Goal: Task Accomplishment & Management: Use online tool/utility

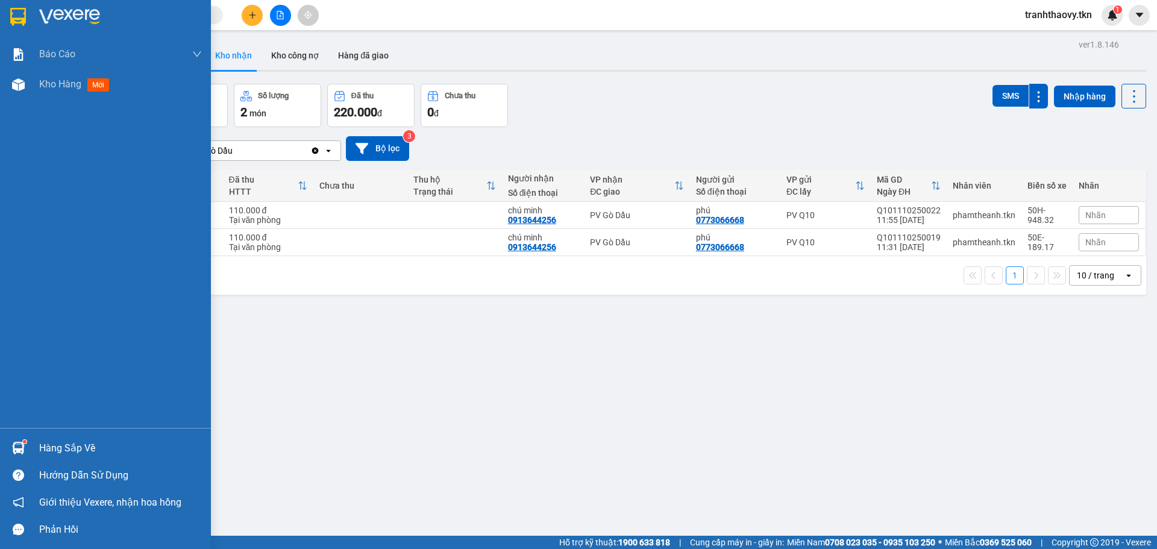
click at [53, 444] on div "Hàng sắp về" at bounding box center [120, 448] width 163 height 18
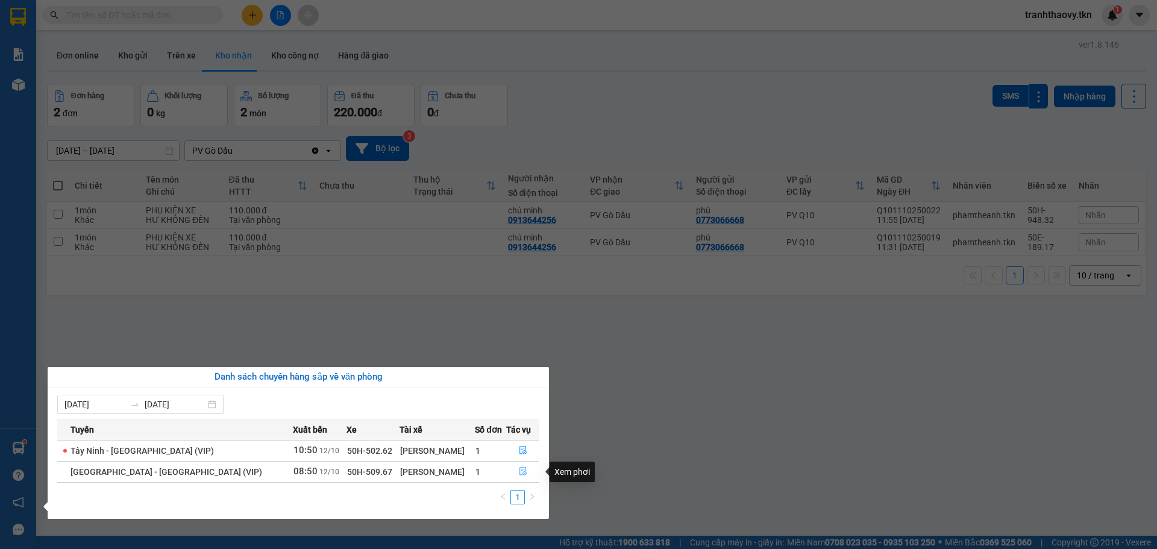
click at [512, 473] on button "button" at bounding box center [523, 471] width 32 height 19
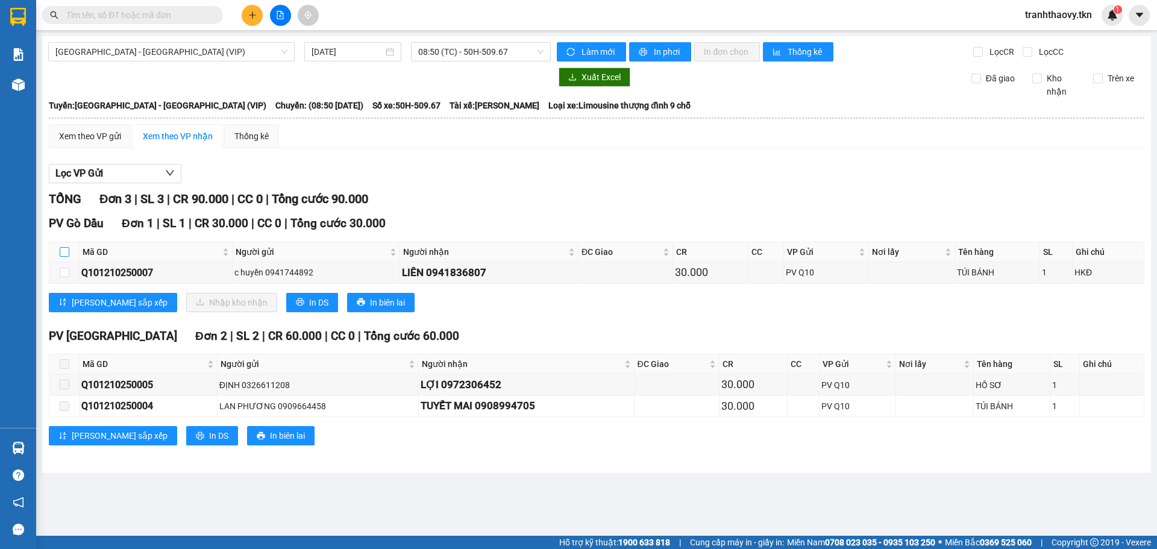
click at [62, 250] on input "checkbox" at bounding box center [65, 252] width 10 height 10
checkbox input "true"
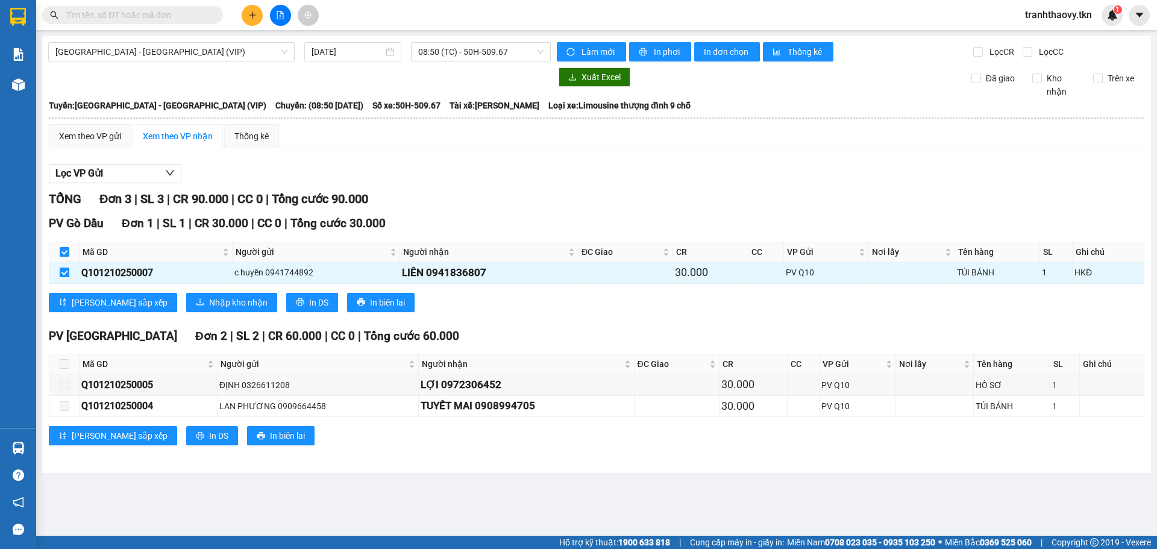
click at [159, 290] on div "PV Gò Dầu Đơn 1 | SL 1 | CR 30.000 | CC 0 | Tổng cước 30.000 Mã GD Người gửi Ng…" at bounding box center [597, 268] width 1096 height 106
click at [209, 300] on span "Nhập kho nhận" at bounding box center [238, 302] width 58 height 13
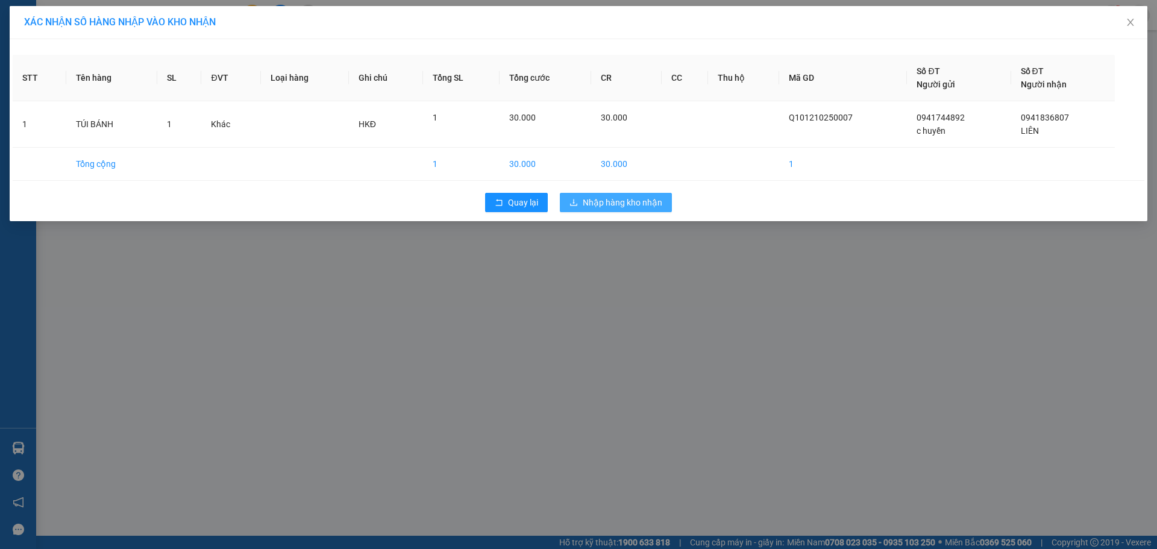
click at [595, 193] on button "Nhập hàng kho nhận" at bounding box center [616, 202] width 112 height 19
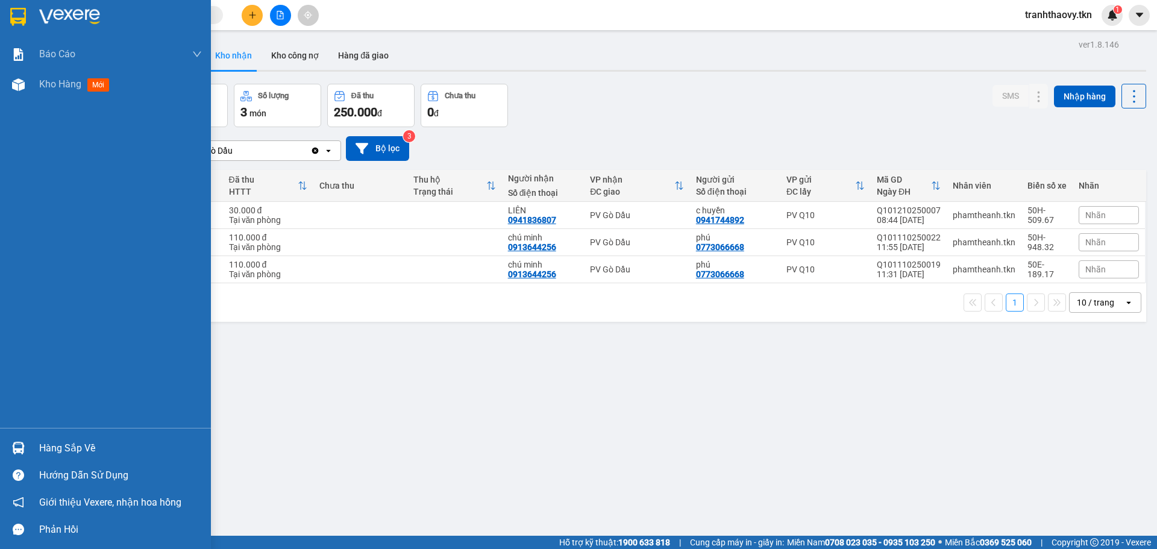
click at [58, 431] on div "Hàng sắp về Hướng dẫn sử dụng Giới thiệu Vexere, nhận hoa hồng Phản hồi" at bounding box center [105, 485] width 211 height 115
click at [56, 444] on div "Hàng sắp về" at bounding box center [120, 448] width 163 height 18
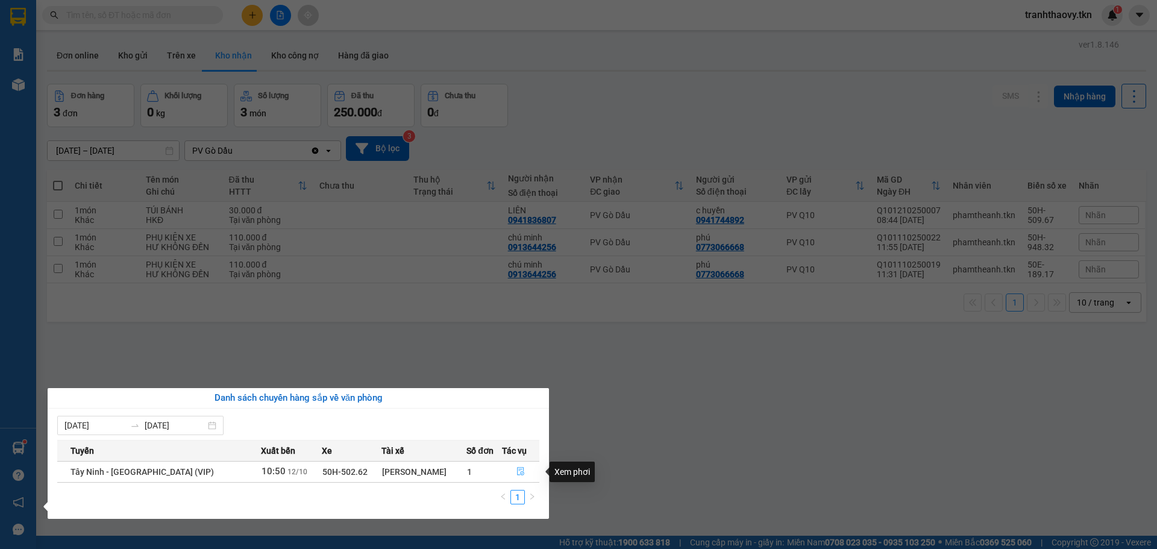
click at [517, 474] on icon "file-done" at bounding box center [521, 471] width 8 height 8
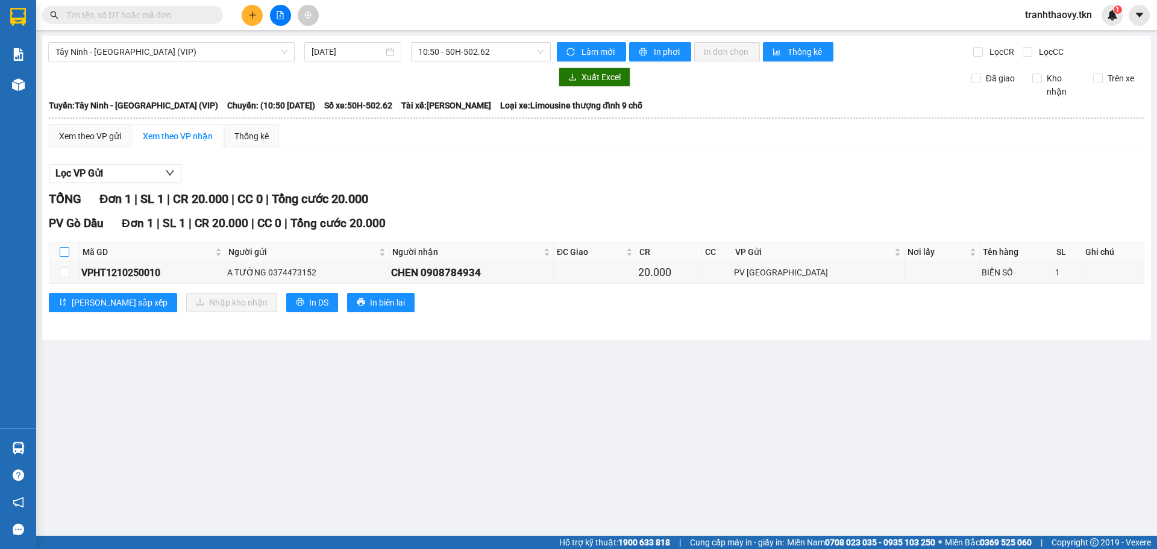
click at [63, 251] on input "checkbox" at bounding box center [65, 252] width 10 height 10
checkbox input "true"
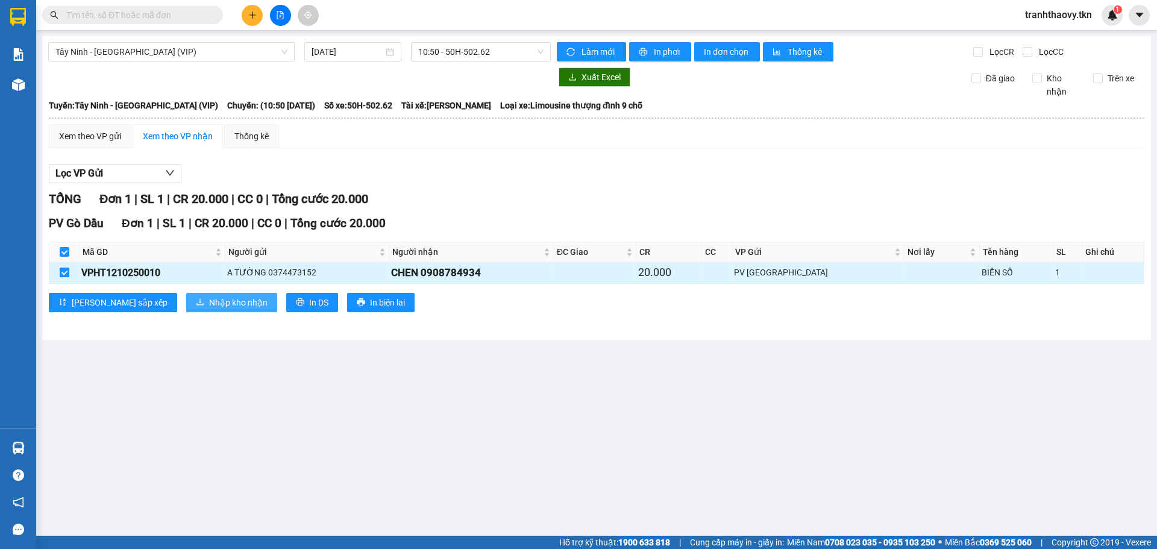
drag, startPoint x: 215, startPoint y: 307, endPoint x: 339, endPoint y: 262, distance: 132.1
click at [338, 262] on div "PV Gò Dầu Đơn 1 | SL 1 | CR 20.000 | CC 0 | Tổng cước 20.000 Mã GD Người gửi Ng…" at bounding box center [597, 268] width 1096 height 106
click at [210, 305] on span "Nhập kho nhận" at bounding box center [238, 302] width 58 height 13
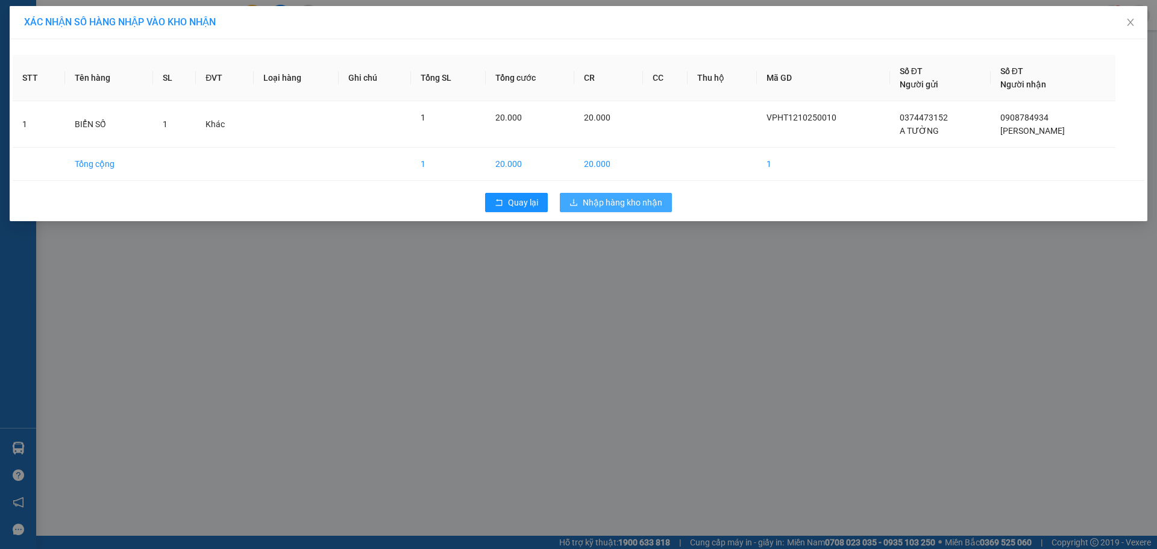
click at [577, 207] on span "download" at bounding box center [574, 203] width 8 height 10
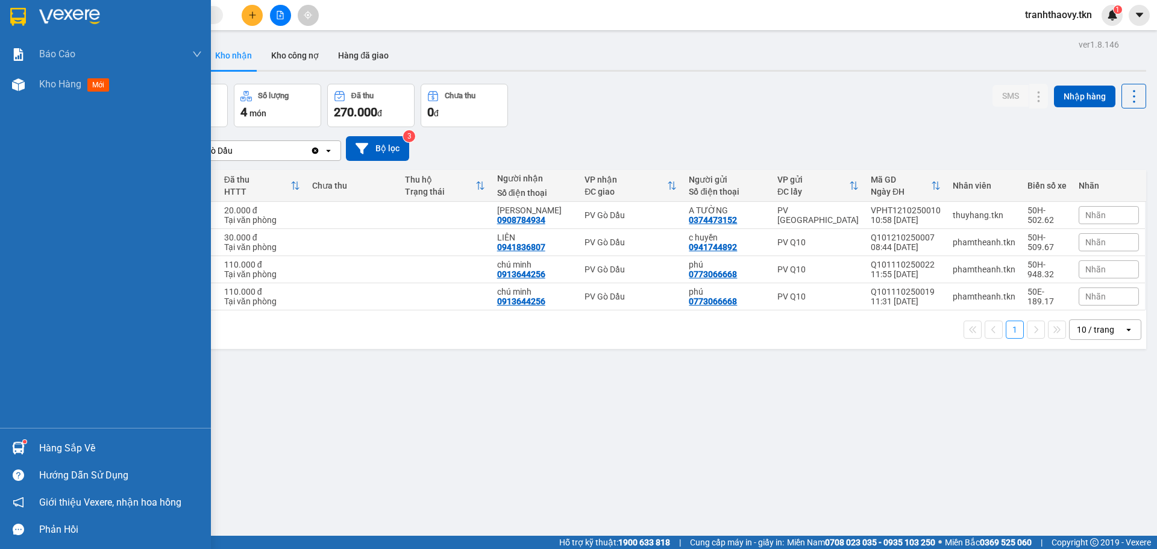
click at [20, 450] on img at bounding box center [18, 448] width 13 height 13
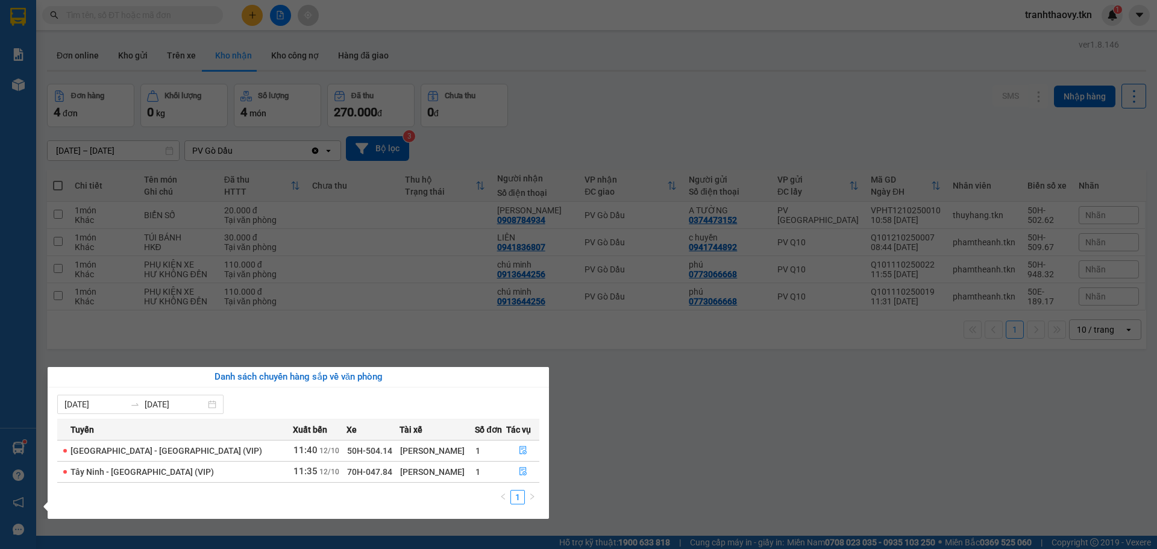
click at [588, 436] on section "Kết quả tìm kiếm ( 0 ) Bộ lọc No Data tranhthaovy.tkn 1 Báo cáo Mẫu 1: Báo cáo …" at bounding box center [578, 274] width 1157 height 549
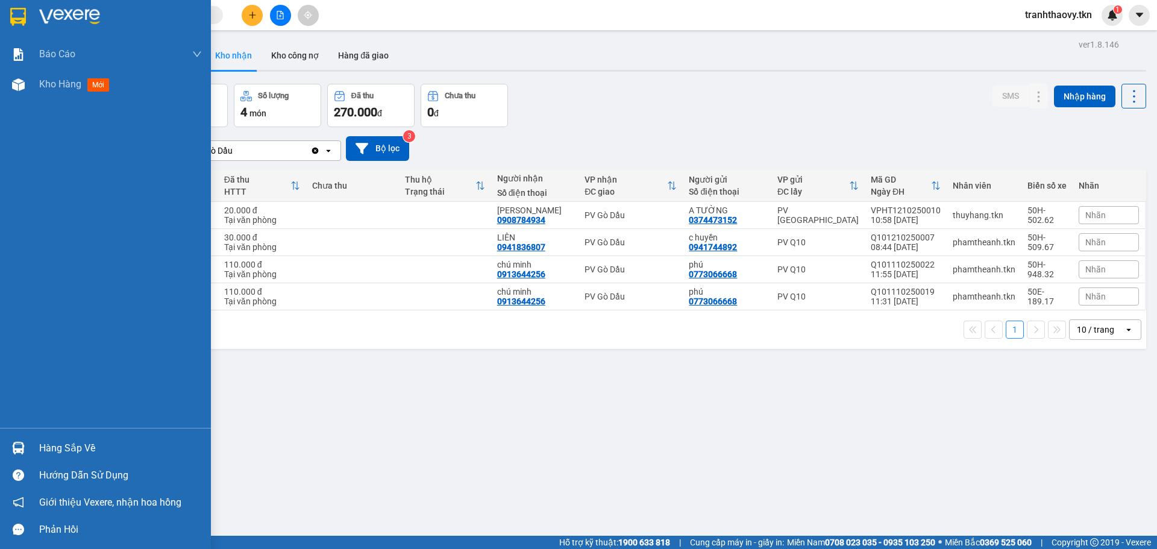
click at [44, 458] on div "Hàng sắp về" at bounding box center [105, 448] width 211 height 27
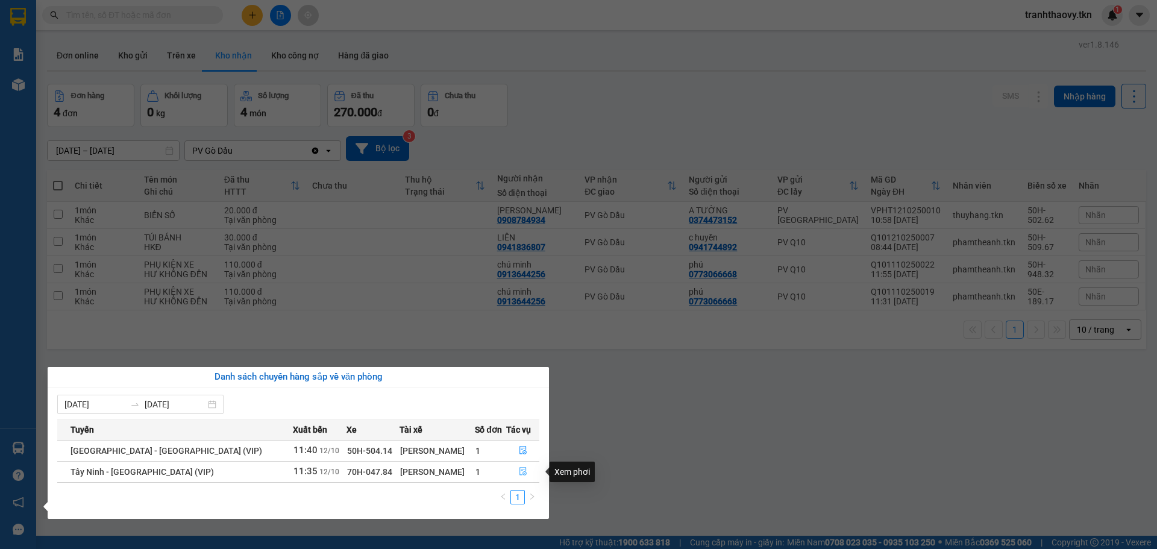
click at [520, 474] on icon "file-done" at bounding box center [523, 472] width 7 height 8
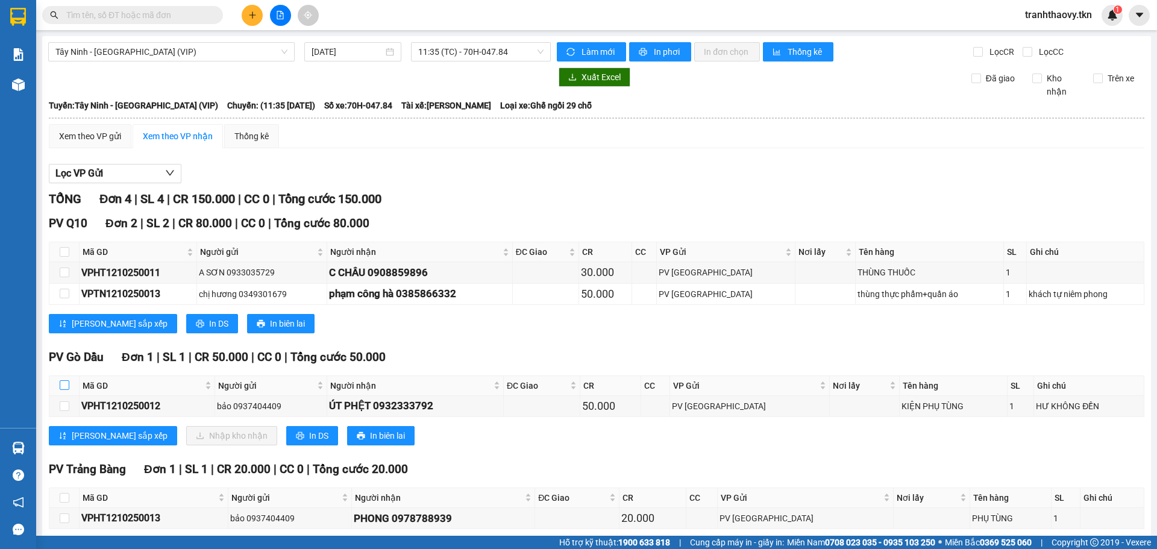
drag, startPoint x: 63, startPoint y: 386, endPoint x: 76, endPoint y: 392, distance: 14.6
click at [63, 386] on input "checkbox" at bounding box center [65, 385] width 10 height 10
checkbox input "true"
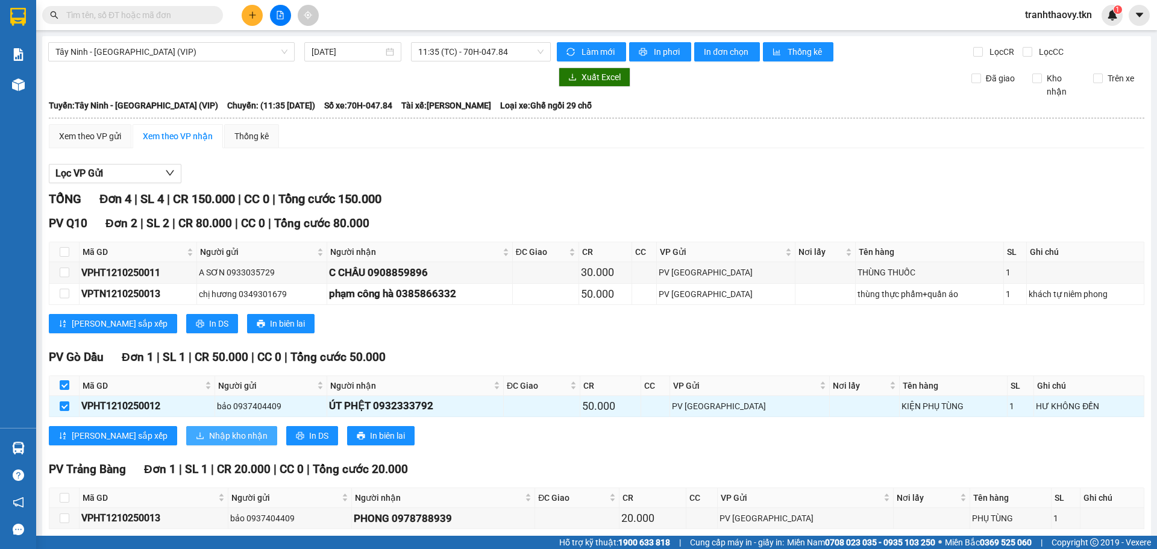
click at [186, 432] on button "Nhập kho nhận" at bounding box center [231, 435] width 91 height 19
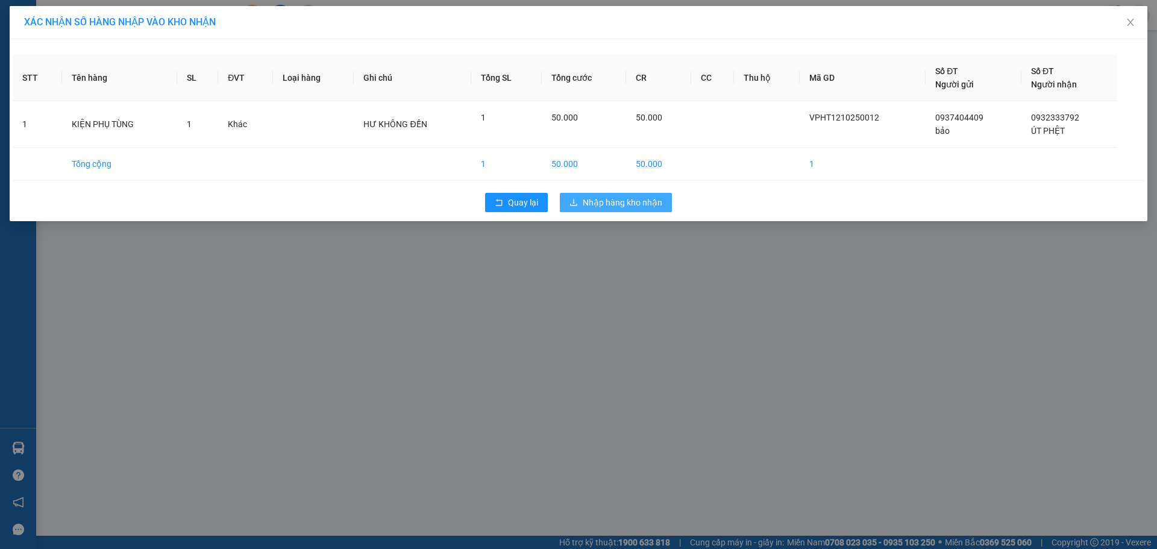
click at [644, 198] on span "Nhập hàng kho nhận" at bounding box center [623, 202] width 80 height 13
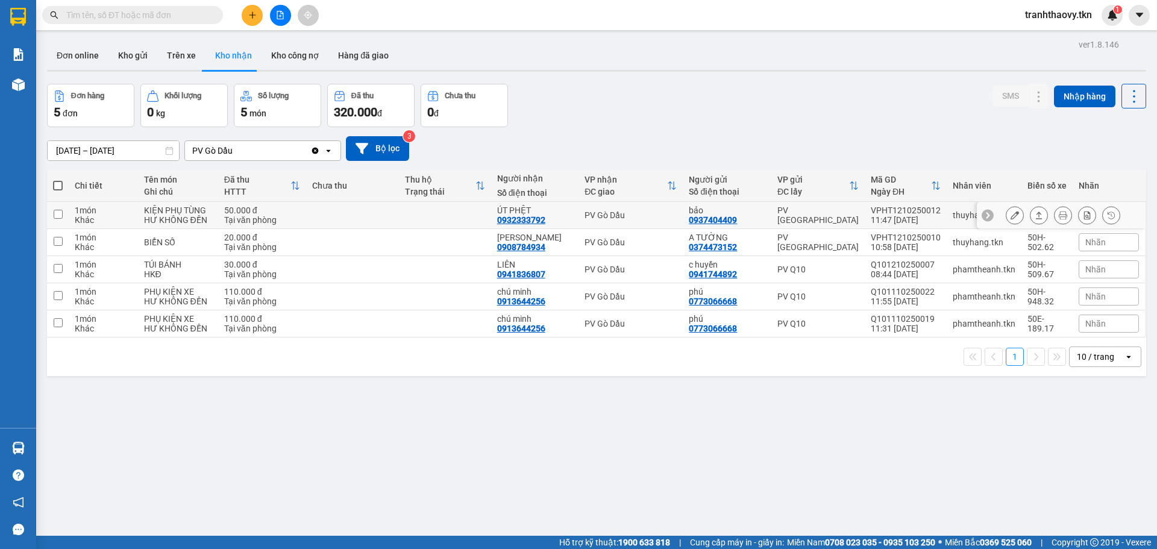
click at [559, 213] on div "ÚT PHỆT" at bounding box center [535, 211] width 76 height 10
checkbox input "true"
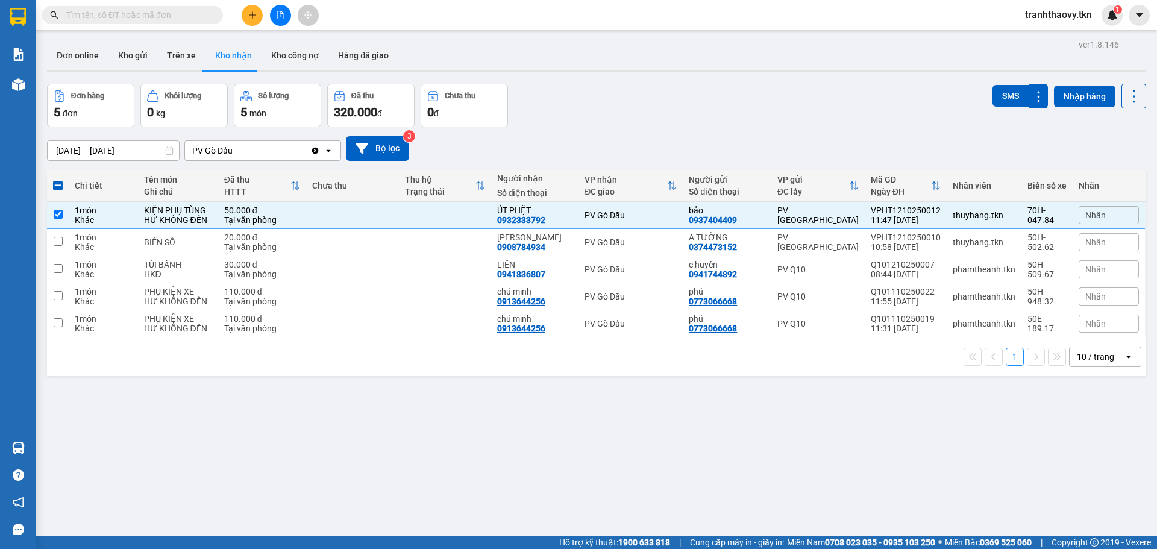
click at [991, 83] on div "ver 1.8.146 Đơn online Kho gửi Trên xe Kho nhận Kho công nợ Hàng đã giao Đơn hà…" at bounding box center [596, 310] width 1109 height 549
click at [993, 86] on button "SMS" at bounding box center [1011, 96] width 36 height 22
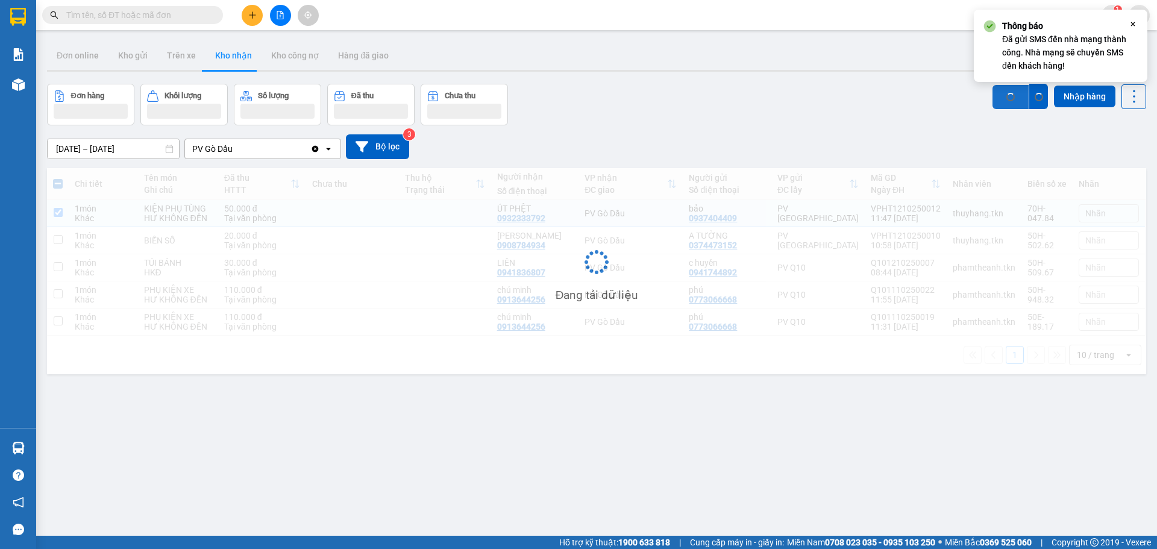
click at [993, 86] on button "SMS" at bounding box center [1011, 97] width 36 height 24
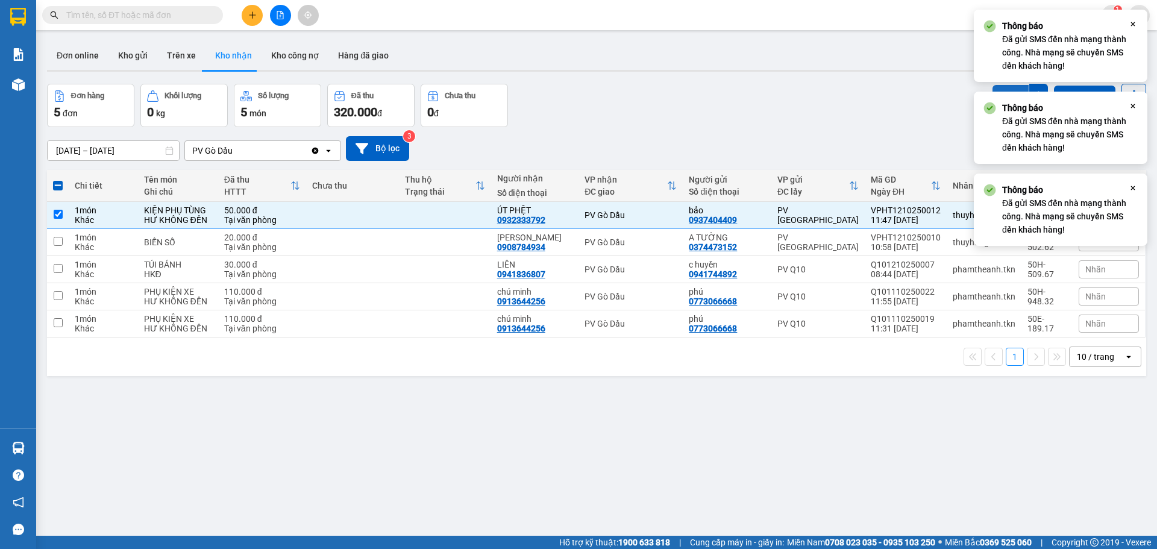
click at [993, 86] on button "SMS" at bounding box center [1011, 96] width 36 height 22
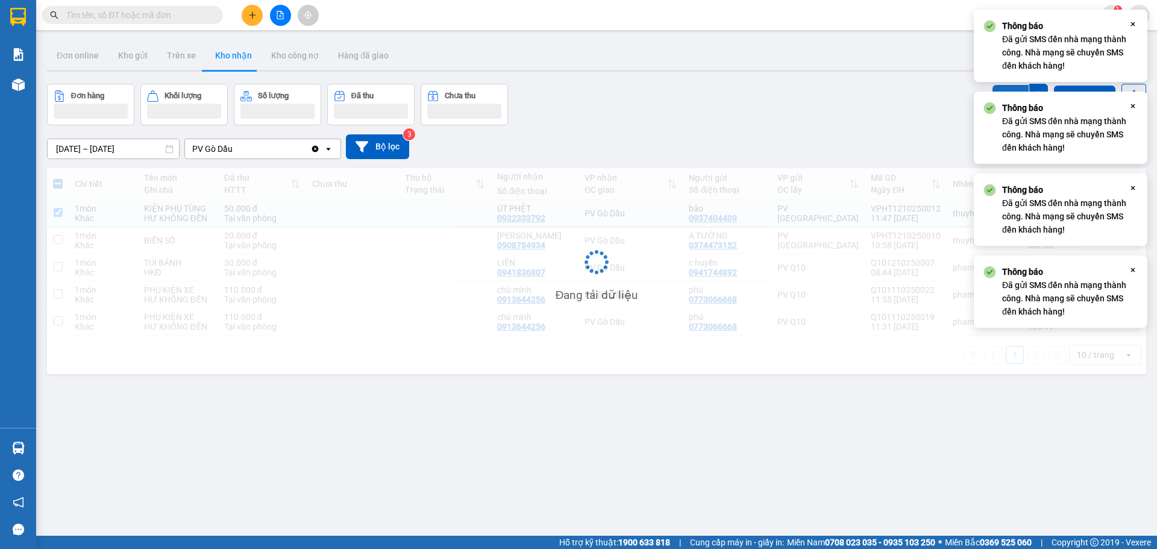
click at [993, 86] on button "SMS" at bounding box center [1011, 96] width 36 height 22
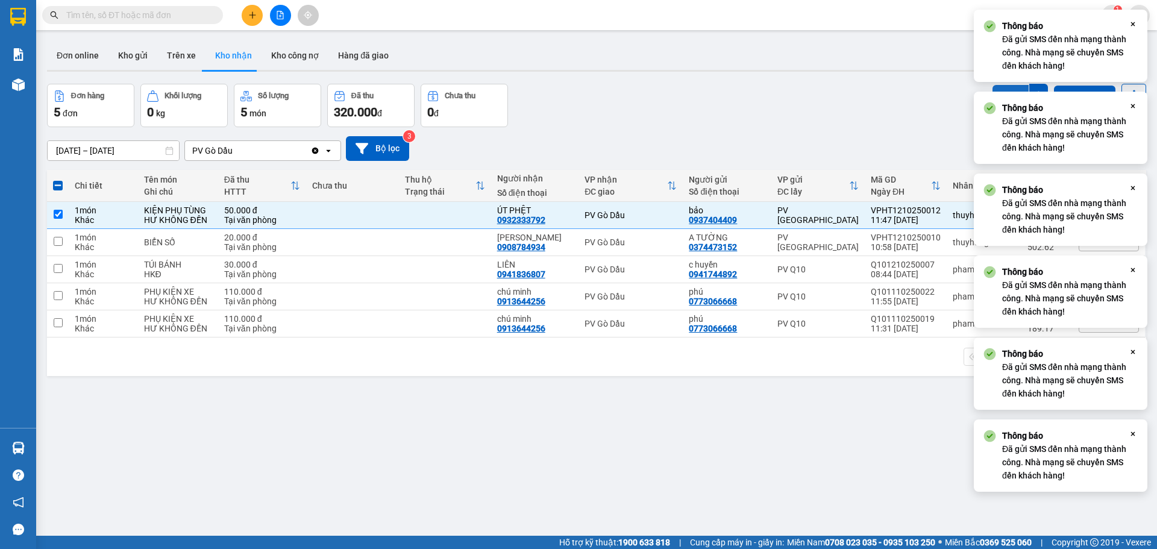
click at [993, 86] on button "SMS" at bounding box center [1011, 96] width 36 height 22
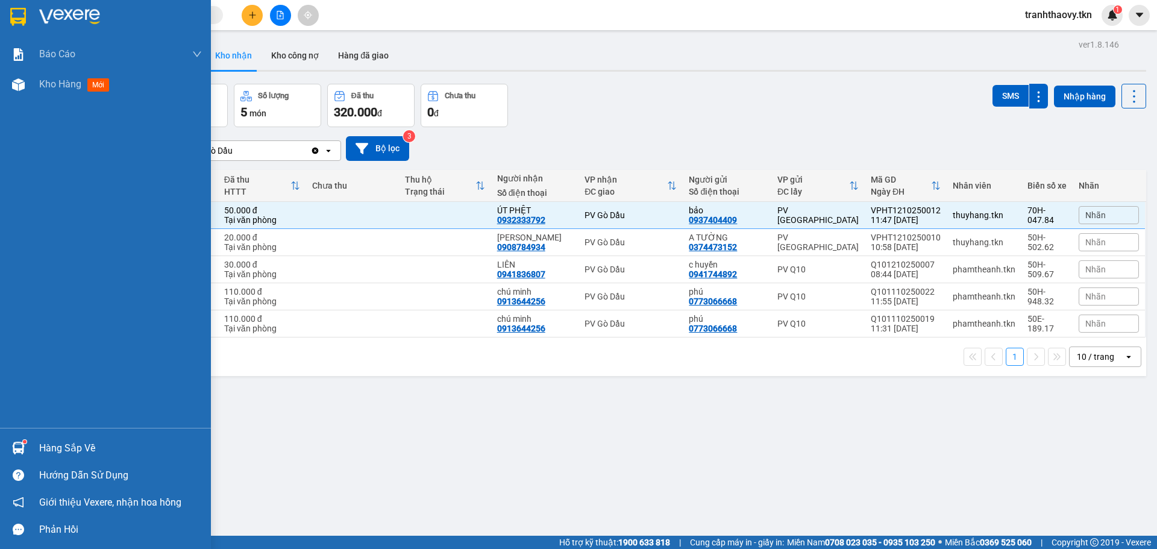
click at [12, 433] on div "Hàng sắp về Hướng dẫn sử dụng Giới thiệu Vexere, nhận hoa hồng Phản hồi" at bounding box center [105, 485] width 211 height 115
click at [33, 444] on div "Hàng sắp về" at bounding box center [105, 448] width 211 height 27
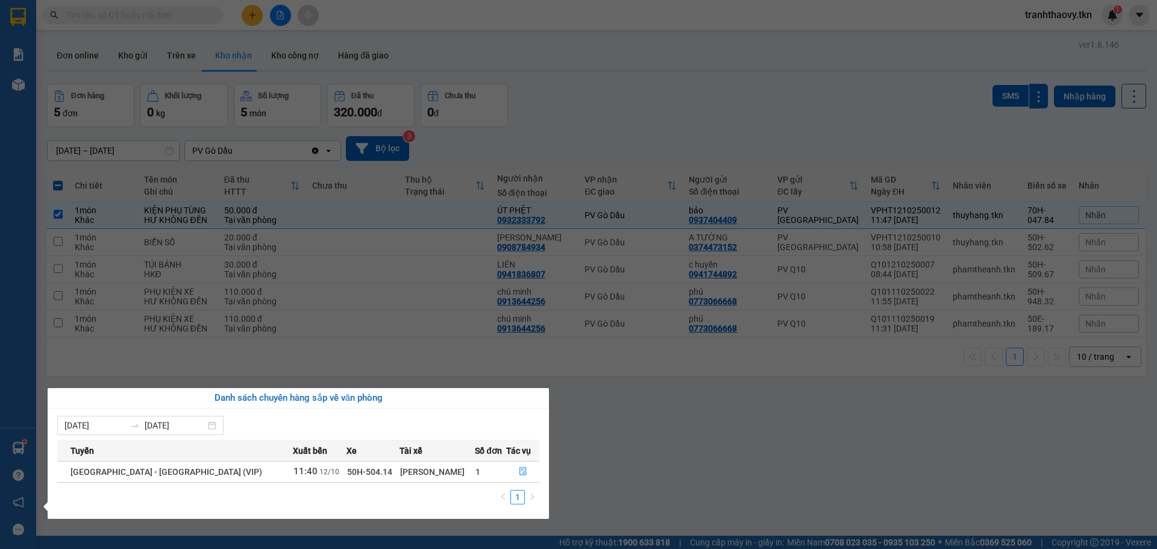
drag, startPoint x: 604, startPoint y: 430, endPoint x: 561, endPoint y: 388, distance: 60.5
click at [604, 424] on section "Kết quả tìm kiếm ( 0 ) Bộ lọc No Data tranhthaovy.tkn 1 Báo cáo Mẫu 1: Báo cáo …" at bounding box center [578, 274] width 1157 height 549
